Goal: Find specific page/section

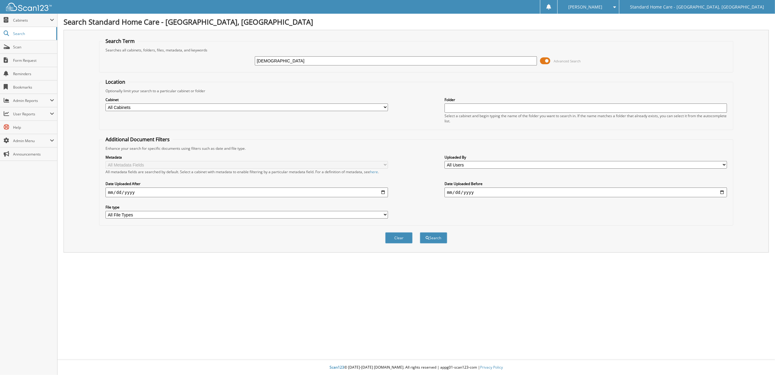
type input "christian"
click at [420, 232] on button "Search" at bounding box center [433, 237] width 27 height 11
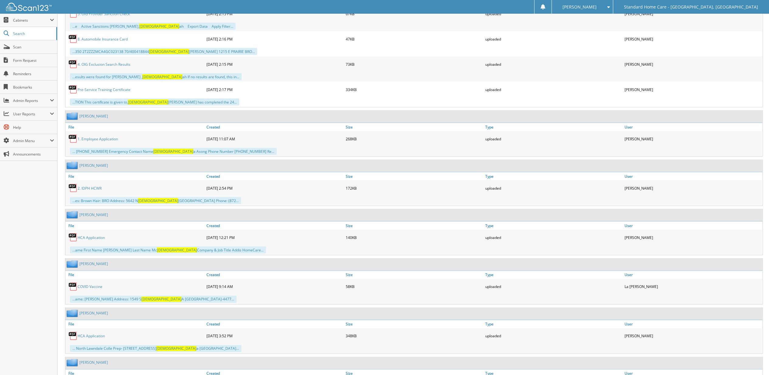
scroll to position [1025, 0]
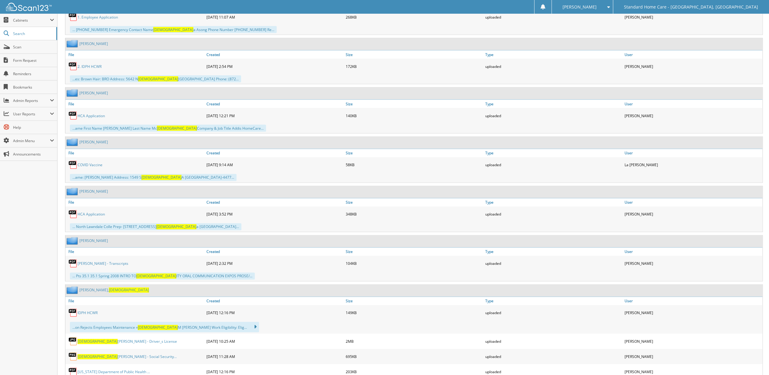
click at [109, 293] on span "Christian" at bounding box center [129, 289] width 40 height 5
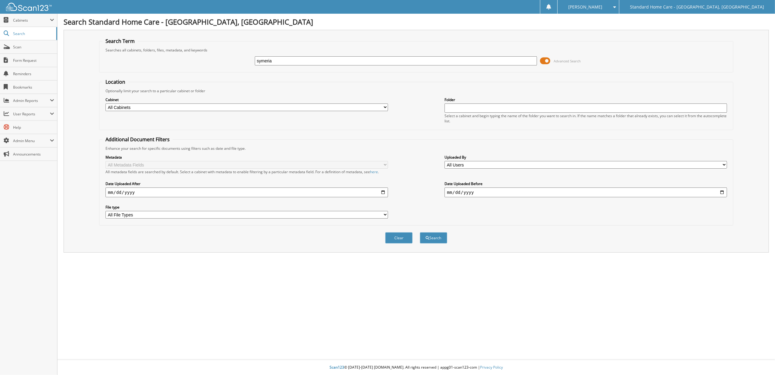
type input "symeria"
click at [420, 232] on button "Search" at bounding box center [433, 237] width 27 height 11
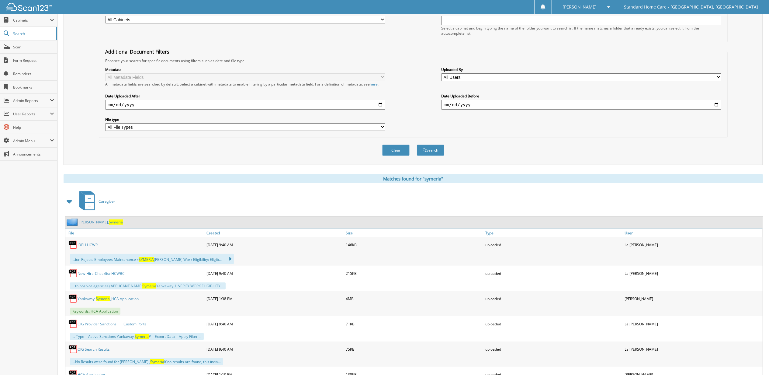
scroll to position [122, 0]
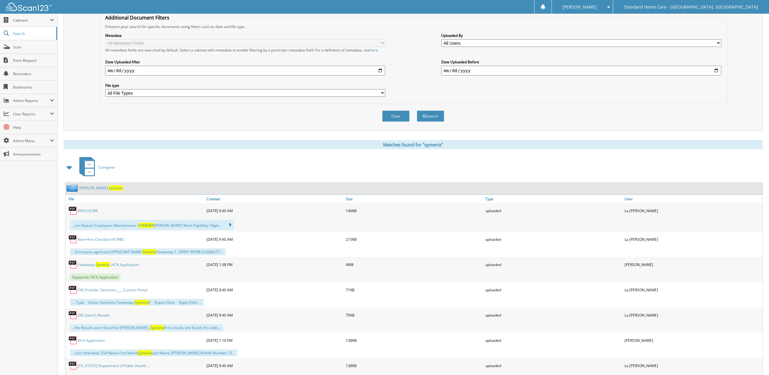
click at [101, 184] on div "[PERSON_NAME]" at bounding box center [93, 188] width 57 height 8
click at [109, 185] on span "Symeria" at bounding box center [116, 187] width 14 height 5
